Goal: Task Accomplishment & Management: Manage account settings

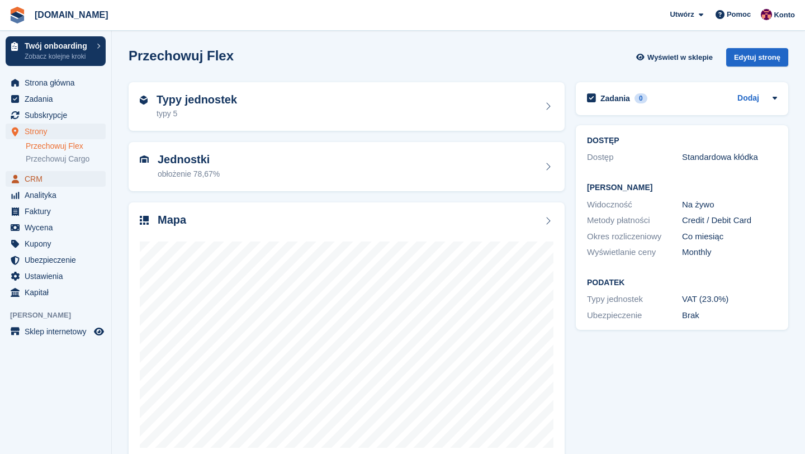
click at [43, 180] on span "CRM" at bounding box center [58, 179] width 67 height 16
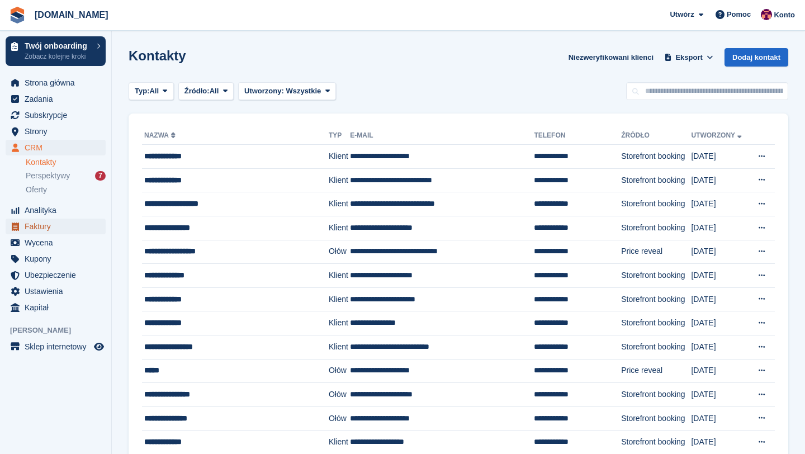
click at [55, 229] on span "Faktury" at bounding box center [58, 227] width 67 height 16
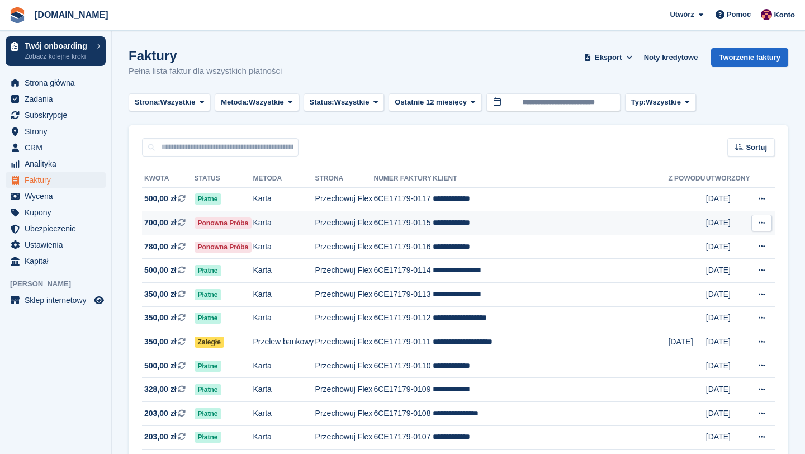
click at [474, 224] on td "**********" at bounding box center [550, 223] width 235 height 24
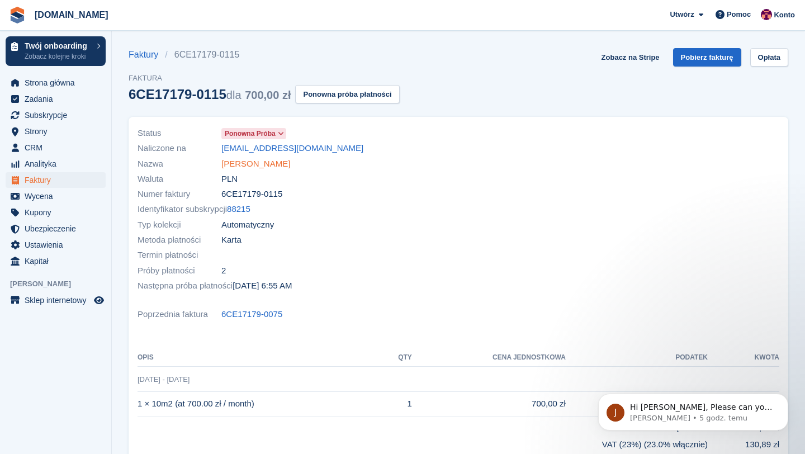
drag, startPoint x: 288, startPoint y: 162, endPoint x: 221, endPoint y: 162, distance: 67.1
click at [221, 162] on div "Nazwa [PERSON_NAME]" at bounding box center [295, 163] width 314 height 15
copy div "[PERSON_NAME]"
click at [722, 414] on p "Jennifer • Teraz" at bounding box center [702, 418] width 144 height 10
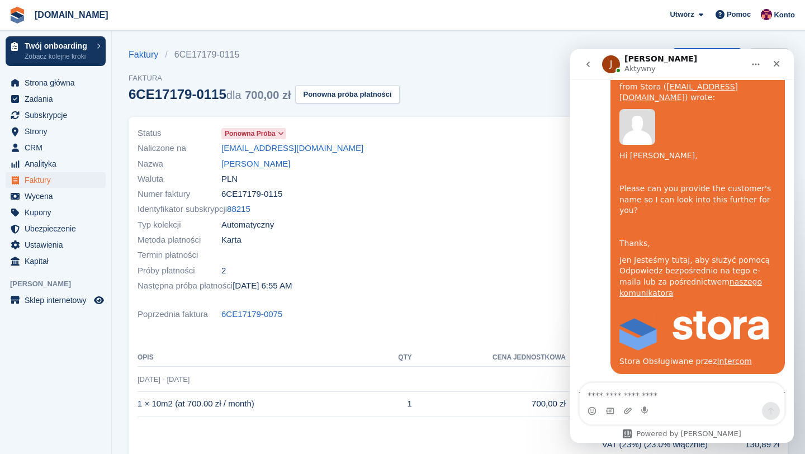
scroll to position [969, 0]
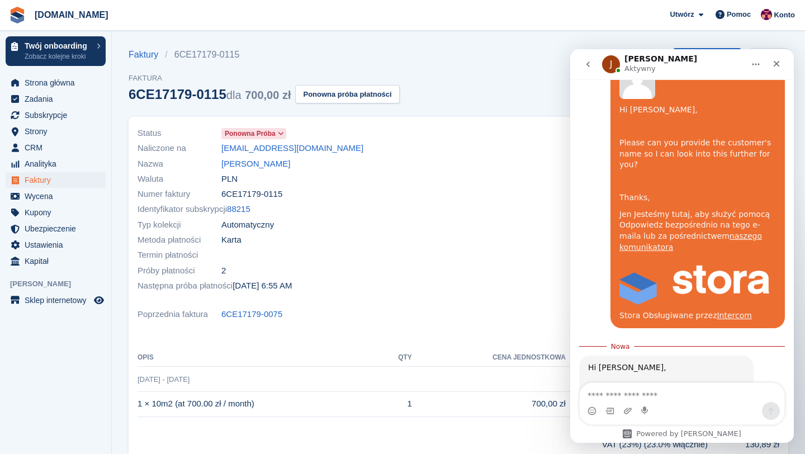
click at [657, 393] on textarea "Napisz wiadomość..." at bounding box center [682, 392] width 205 height 19
type textarea "***"
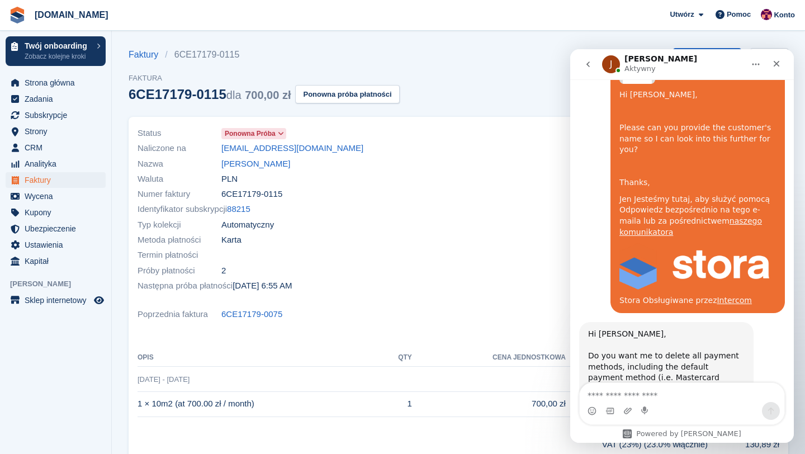
click at [446, 225] on div "Typ kolekcji Automatyczny" at bounding box center [295, 224] width 314 height 15
click at [775, 63] on icon "Zamknij" at bounding box center [777, 64] width 6 height 6
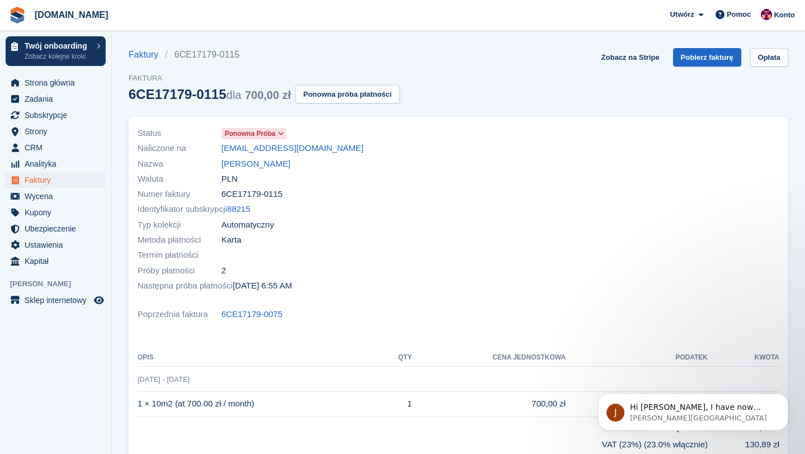
scroll to position [1077, 0]
click at [47, 181] on span "Faktury" at bounding box center [58, 180] width 67 height 16
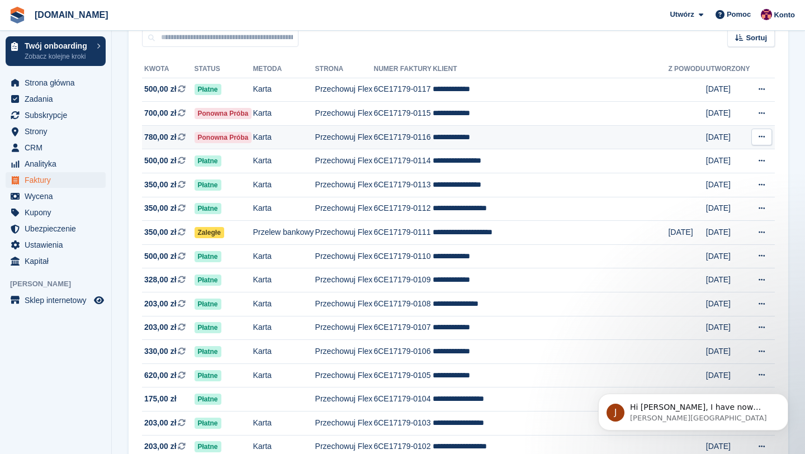
click at [475, 137] on td "**********" at bounding box center [550, 137] width 235 height 24
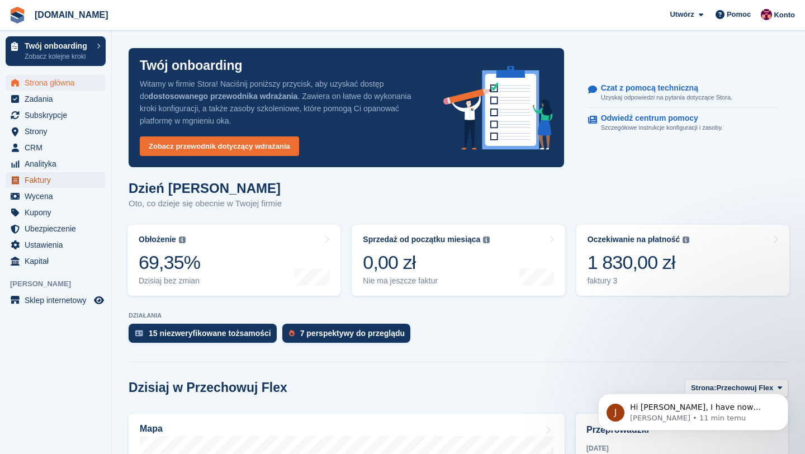
click at [48, 179] on span "Faktury" at bounding box center [58, 180] width 67 height 16
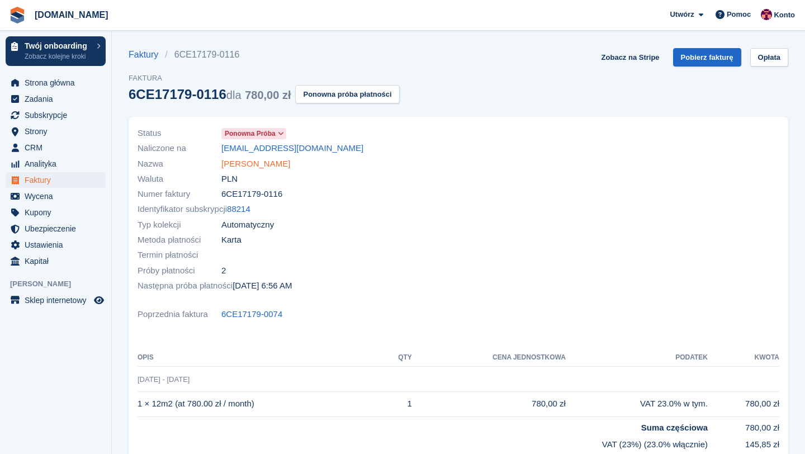
click at [254, 168] on link "Kinga Świątek" at bounding box center [255, 164] width 69 height 13
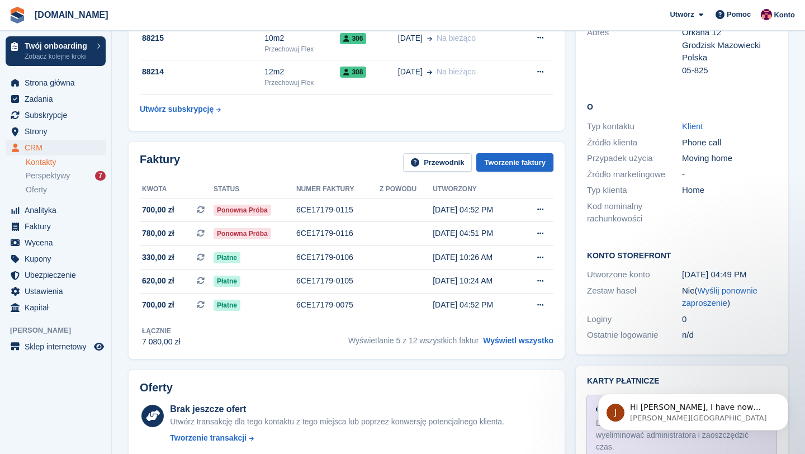
scroll to position [302, 0]
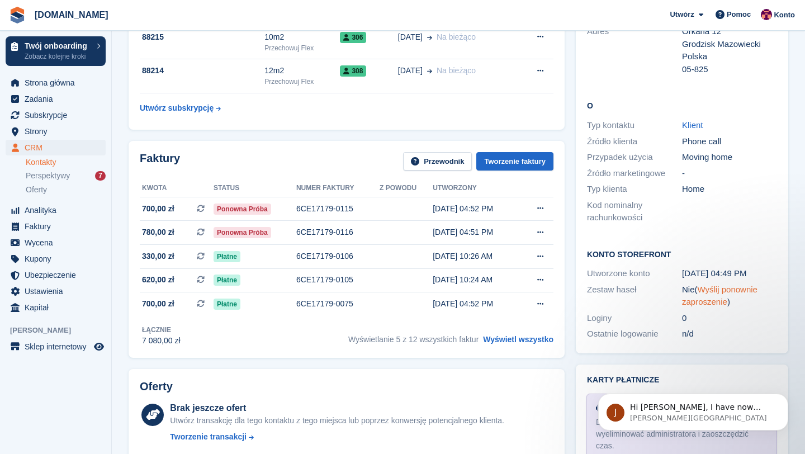
click at [723, 285] on link "Wyślij ponownie zaproszenie" at bounding box center [719, 296] width 75 height 22
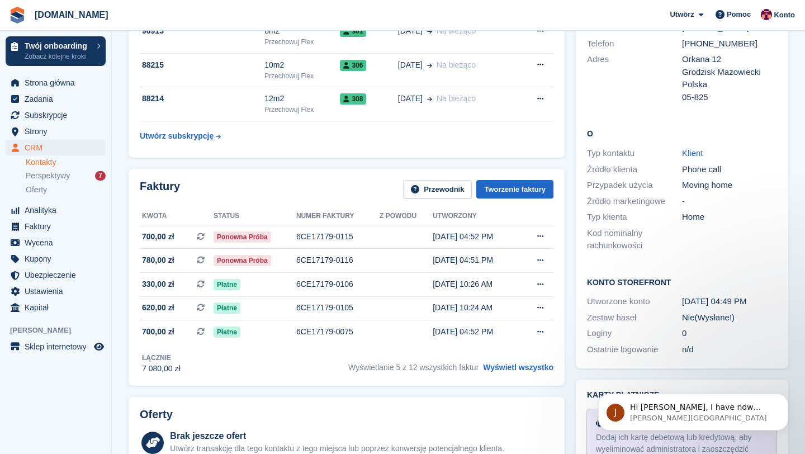
scroll to position [386, 0]
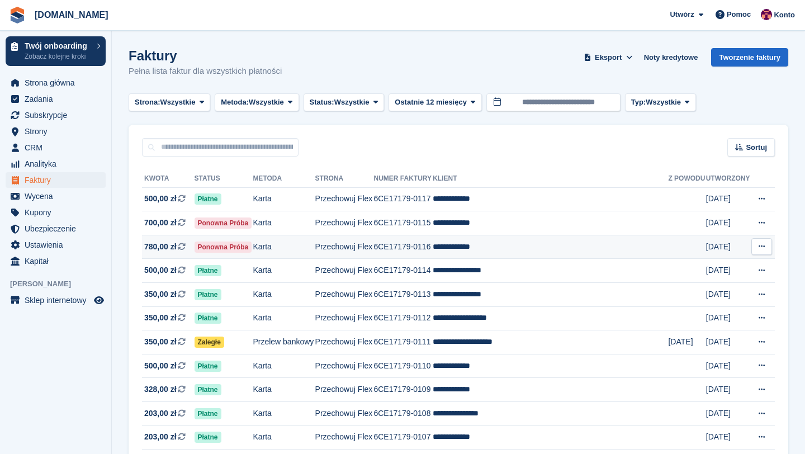
click at [453, 250] on td "**********" at bounding box center [550, 247] width 235 height 24
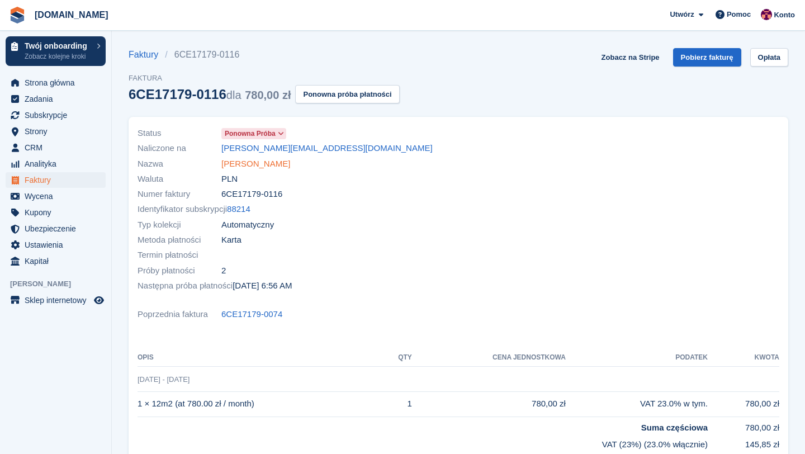
click at [264, 163] on link "[PERSON_NAME]" at bounding box center [255, 164] width 69 height 13
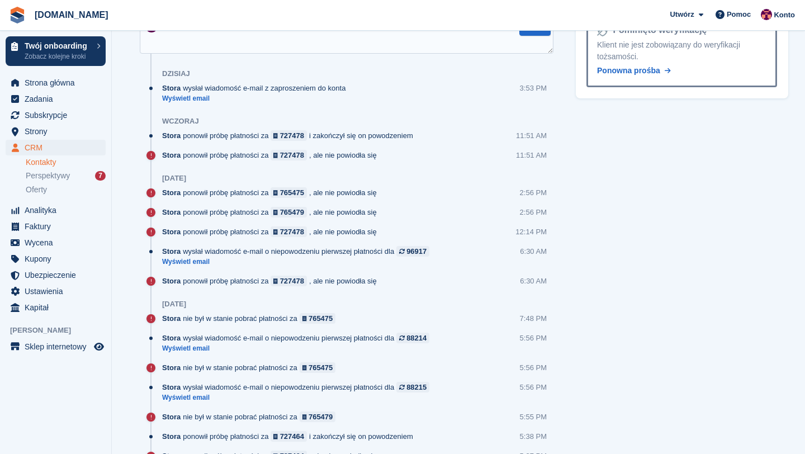
scroll to position [888, 0]
click at [198, 101] on link "Wyświetl email" at bounding box center [256, 99] width 189 height 10
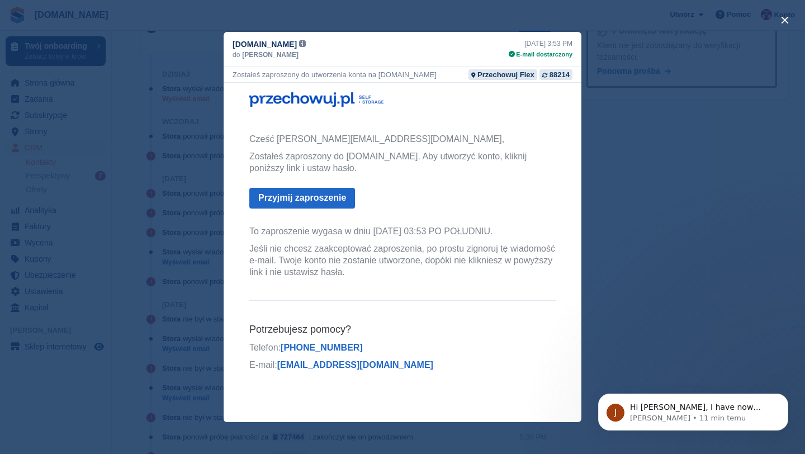
scroll to position [0, 0]
drag, startPoint x: 446, startPoint y: 75, endPoint x: 234, endPoint y: 78, distance: 211.9
click at [233, 78] on div "Zostałeś zaproszony do utworzenia konta na [DOMAIN_NAME] Przechowuj Flex 88214" at bounding box center [403, 75] width 358 height 16
copy div "Zostałeś zaproszony do utworzenia konta na [DOMAIN_NAME]"
